Goal: Task Accomplishment & Management: Use online tool/utility

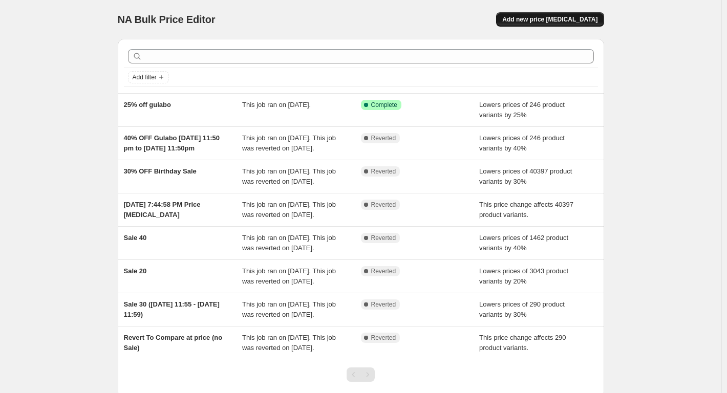
click at [555, 23] on span "Add new price [MEDICAL_DATA]" at bounding box center [549, 19] width 95 height 8
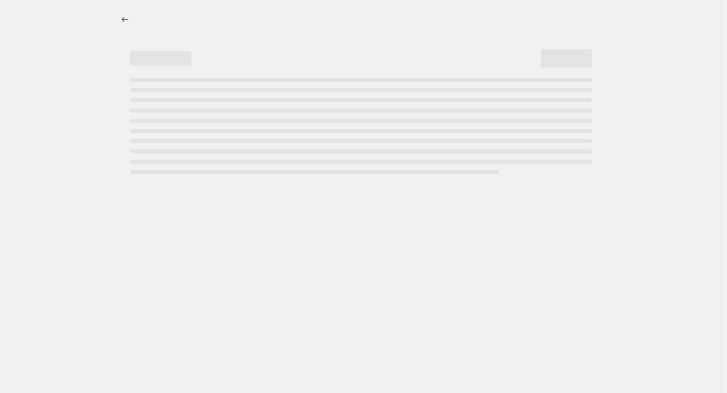
select select "percentage"
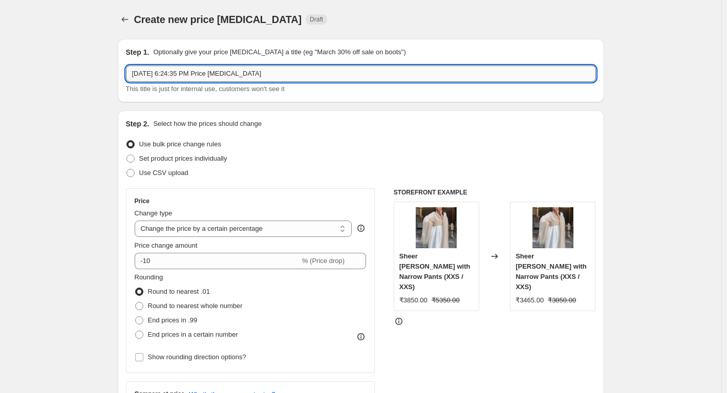
click at [173, 69] on input "[DATE] 6:24:35 PM Price [MEDICAL_DATA]" at bounding box center [361, 74] width 470 height 16
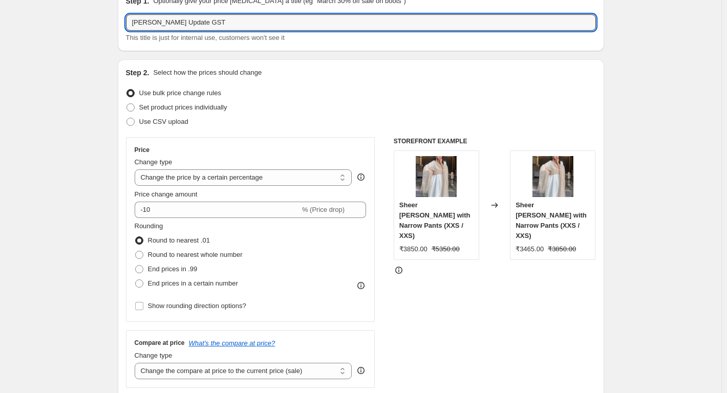
scroll to position [102, 0]
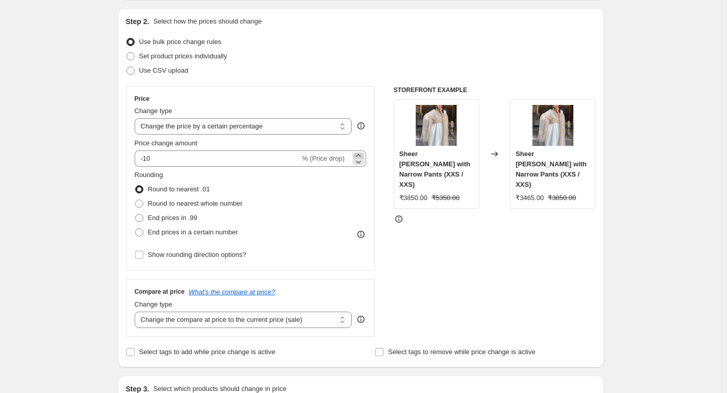
type input "[PERSON_NAME] Update GST"
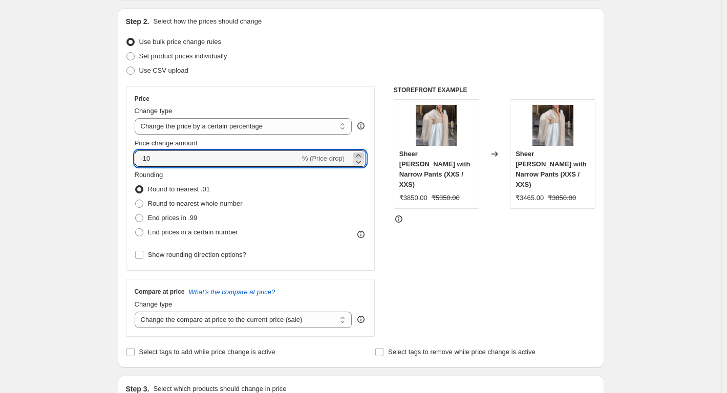
click at [357, 155] on icon at bounding box center [358, 155] width 10 height 10
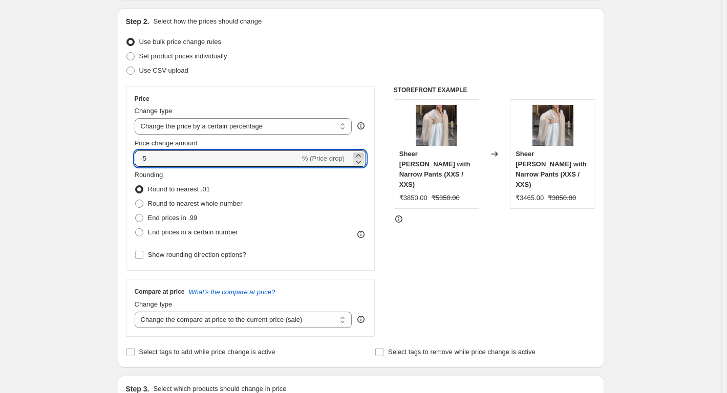
click at [357, 155] on icon at bounding box center [358, 155] width 10 height 10
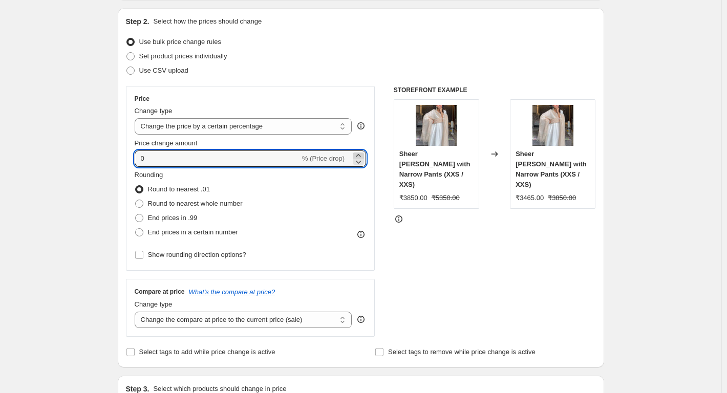
click at [357, 155] on icon at bounding box center [358, 155] width 10 height 10
click at [357, 154] on icon at bounding box center [358, 155] width 10 height 10
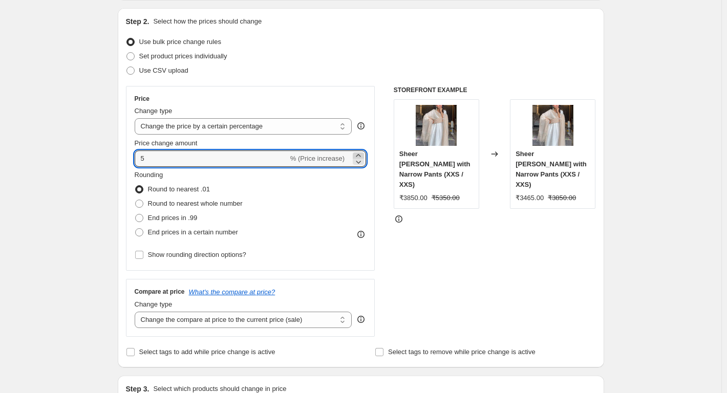
click at [357, 154] on icon at bounding box center [358, 155] width 10 height 10
type input "6"
click at [238, 318] on select "Change the compare at price to the current price (sale) Change the compare at p…" at bounding box center [244, 320] width 218 height 16
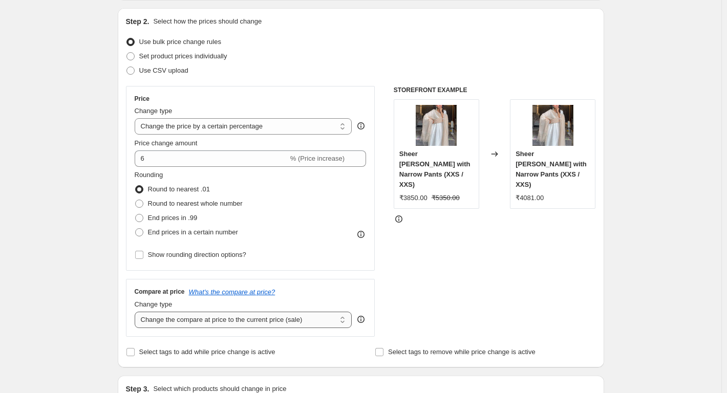
select select "percentage"
click at [137, 312] on select "Change the compare at price to the current price (sale) Change the compare at p…" at bounding box center [244, 320] width 218 height 16
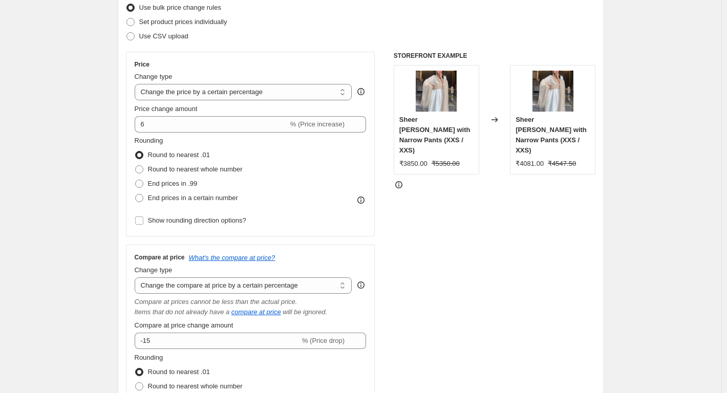
scroll to position [154, 0]
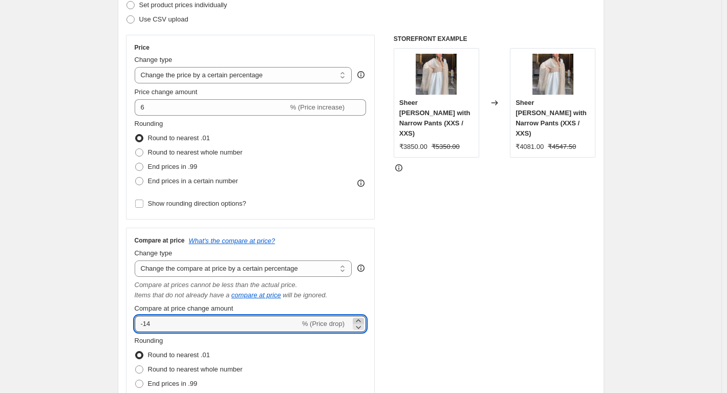
click at [360, 320] on icon at bounding box center [358, 321] width 10 height 10
click at [360, 319] on icon at bounding box center [358, 321] width 10 height 10
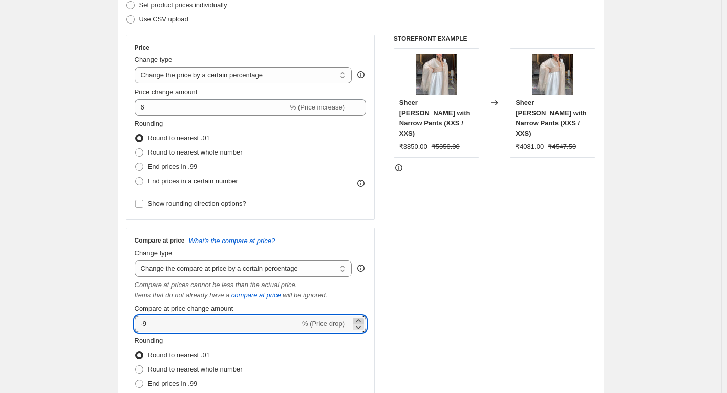
click at [360, 319] on icon at bounding box center [358, 321] width 10 height 10
click at [360, 318] on icon at bounding box center [358, 321] width 10 height 10
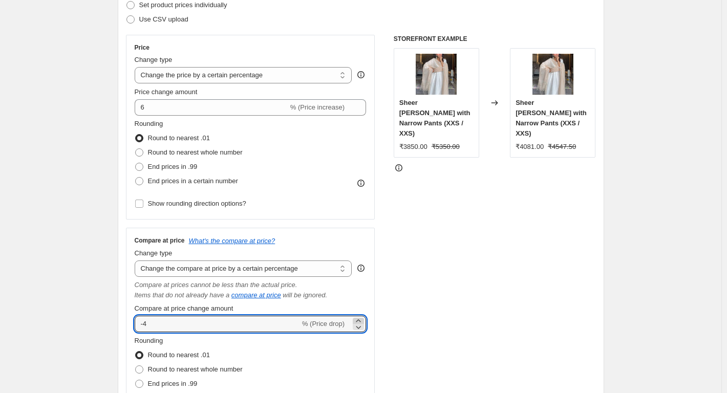
click at [360, 318] on icon at bounding box center [358, 321] width 10 height 10
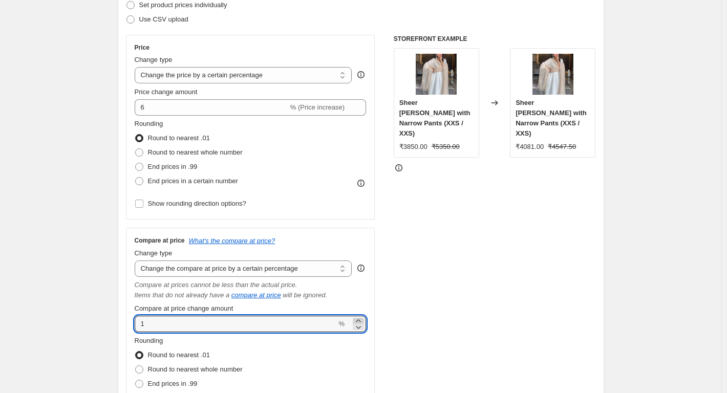
click at [360, 318] on icon at bounding box center [358, 321] width 10 height 10
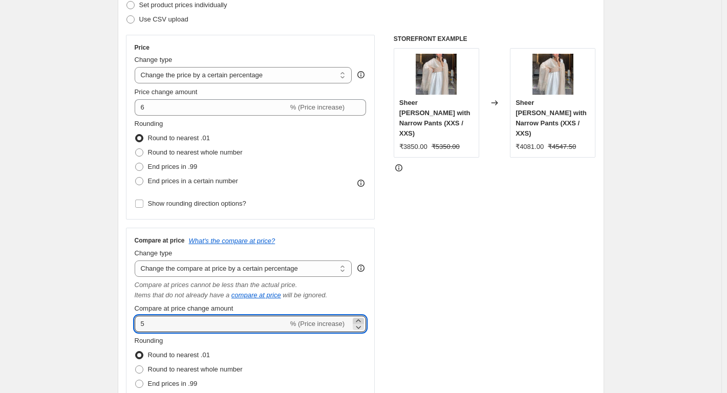
type input "6"
click at [402, 224] on div "STOREFRONT EXAMPLE Sheer [PERSON_NAME] with Narrow Pants (XXS / XXS) ₹3850.00 ₹…" at bounding box center [495, 236] width 202 height 402
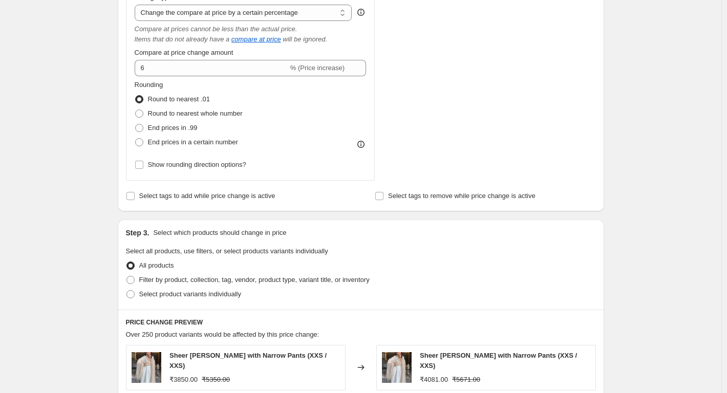
scroll to position [461, 0]
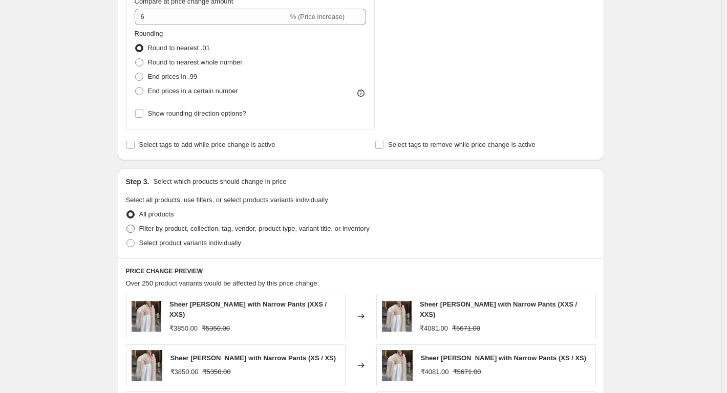
click at [186, 226] on span "Filter by product, collection, tag, vendor, product type, variant title, or inv…" at bounding box center [254, 229] width 230 height 8
click at [127, 225] on input "Filter by product, collection, tag, vendor, product type, variant title, or inv…" at bounding box center [126, 225] width 1 height 1
radio input "true"
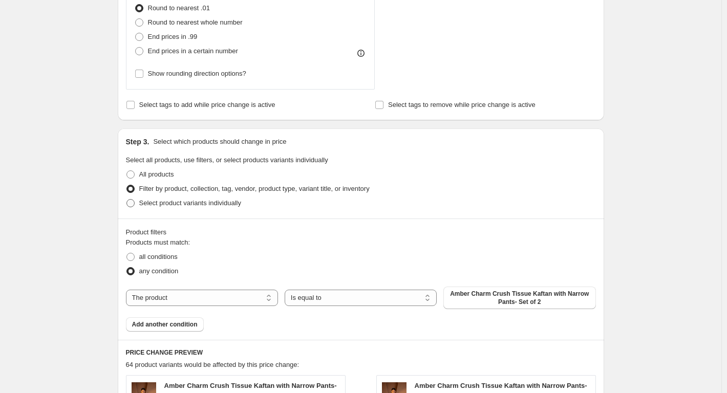
scroll to position [512, 0]
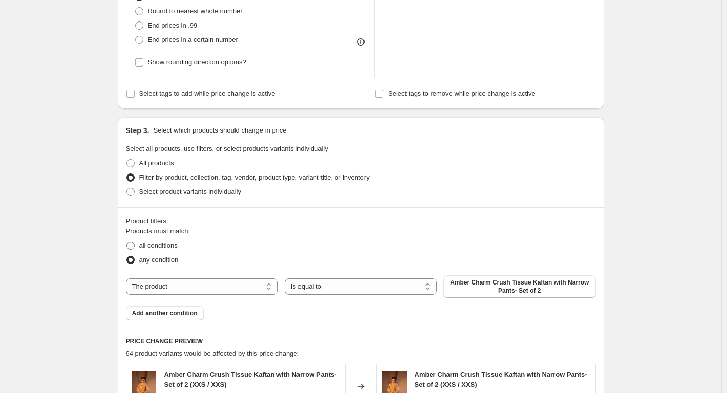
click at [152, 247] on span "all conditions" at bounding box center [158, 246] width 38 height 8
click at [127, 242] on input "all conditions" at bounding box center [126, 242] width 1 height 1
radio input "true"
click at [175, 291] on select "The product The product's collection The product's tag The product's vendor The…" at bounding box center [202, 286] width 152 height 16
select select "tag"
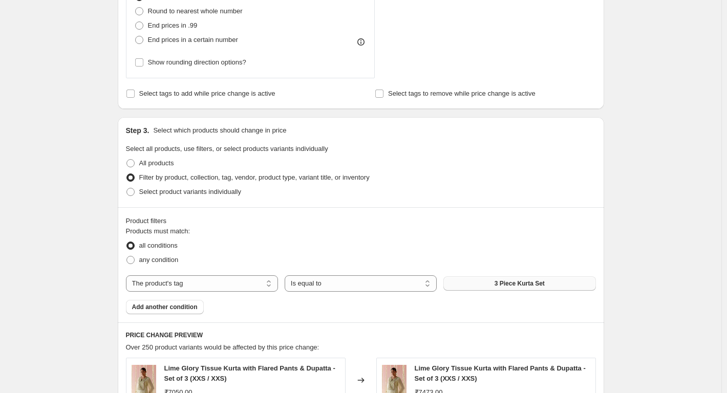
click at [498, 284] on span "3 Piece Kurta Set" at bounding box center [519, 283] width 50 height 8
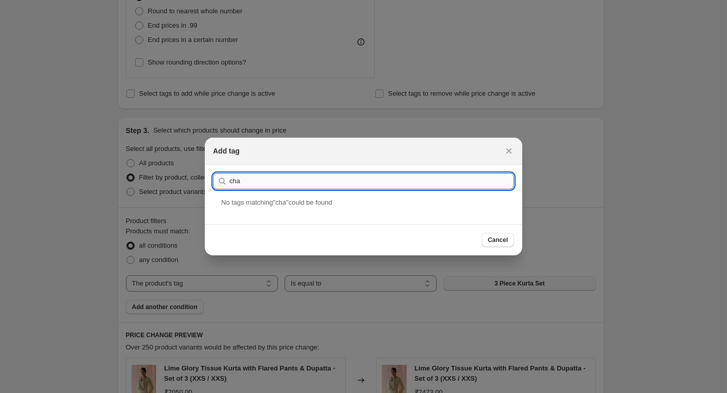
click at [271, 181] on input "cha" at bounding box center [371, 181] width 285 height 16
type input "[PERSON_NAME]"
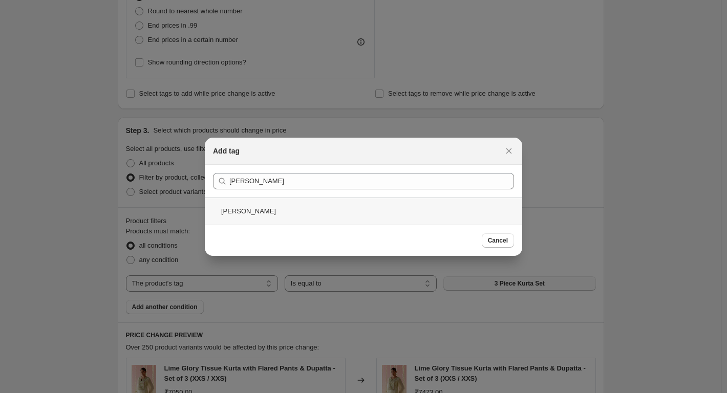
click at [257, 212] on div "[PERSON_NAME]" at bounding box center [363, 211] width 317 height 27
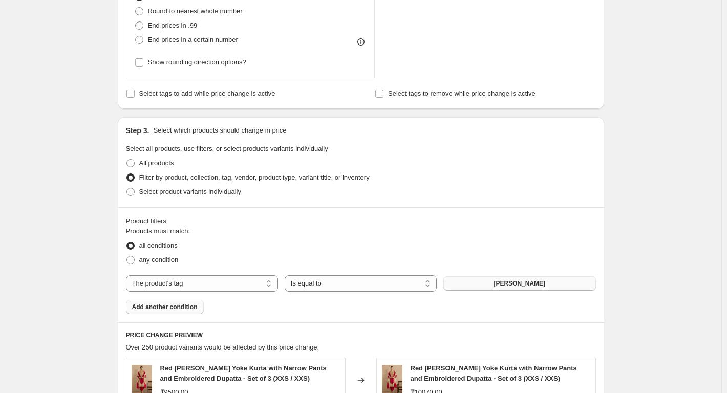
click at [168, 311] on span "Add another condition" at bounding box center [165, 307] width 66 height 8
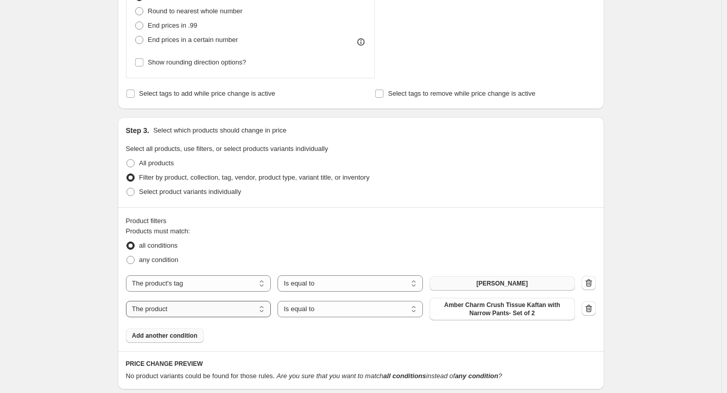
click at [197, 315] on select "The product The product's collection The product's tag The product's vendor The…" at bounding box center [198, 309] width 145 height 16
select select "tag"
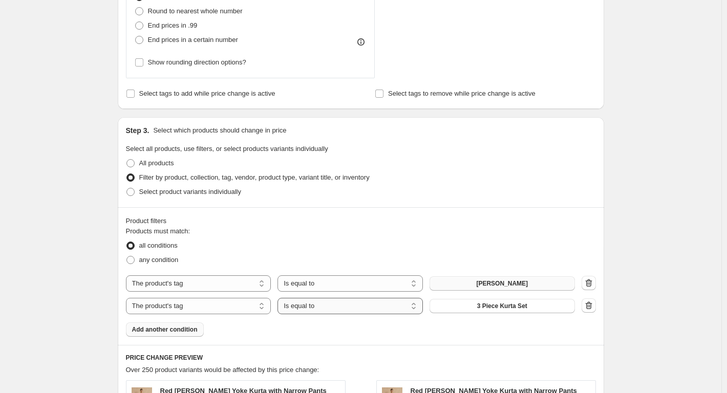
click at [361, 308] on select "Is equal to Is not equal to" at bounding box center [349, 306] width 145 height 16
select select "not_equal"
click at [488, 306] on span "3 Piece Kurta Set" at bounding box center [502, 306] width 50 height 8
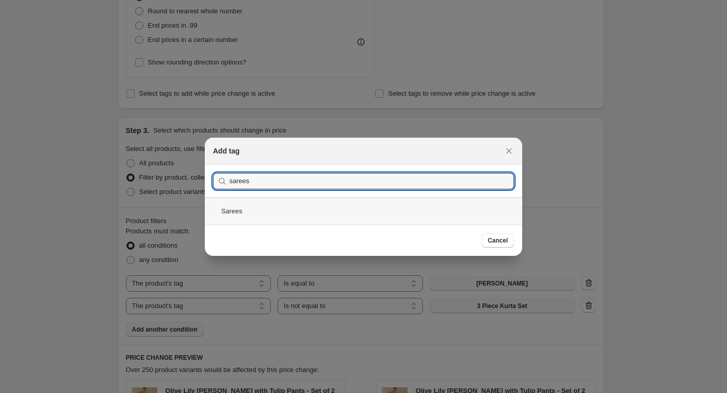
type input "sarees"
click at [289, 210] on div "Sarees" at bounding box center [363, 211] width 317 height 27
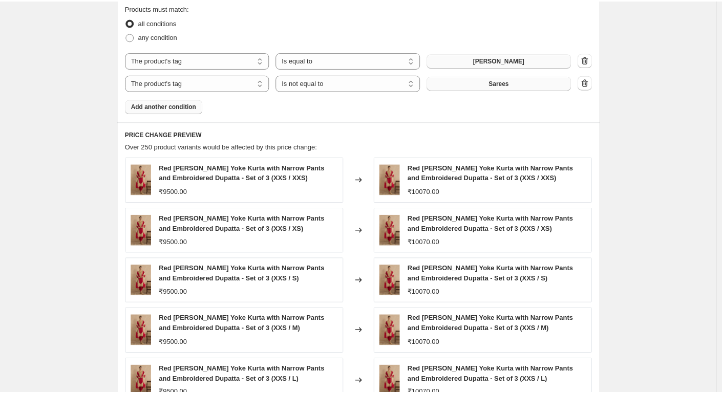
scroll to position [577, 0]
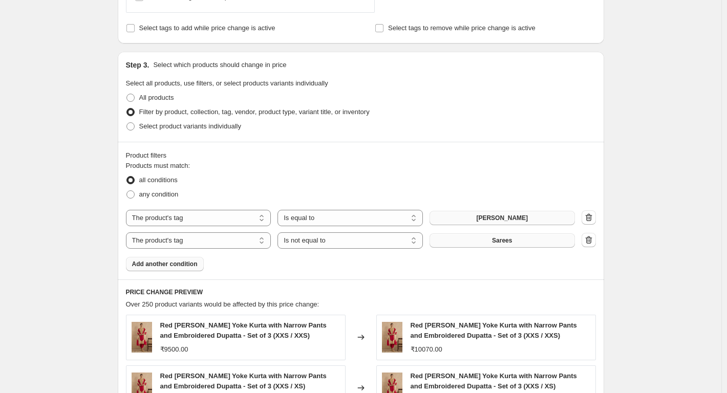
click at [156, 260] on button "Add another condition" at bounding box center [165, 264] width 78 height 14
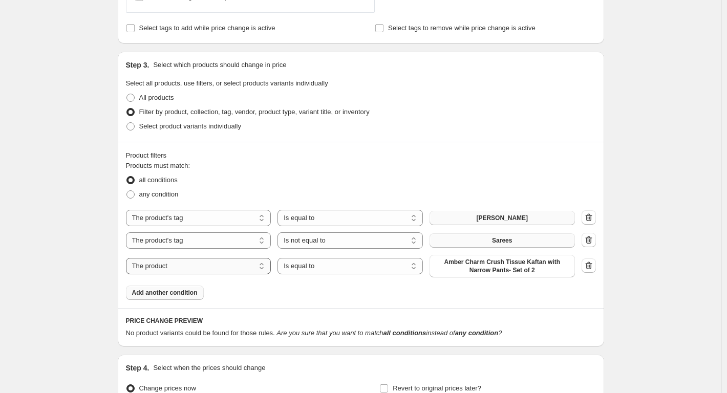
click at [190, 268] on select "The product The product's collection The product's tag The product's vendor The…" at bounding box center [198, 266] width 145 height 16
